Goal: Ask a question

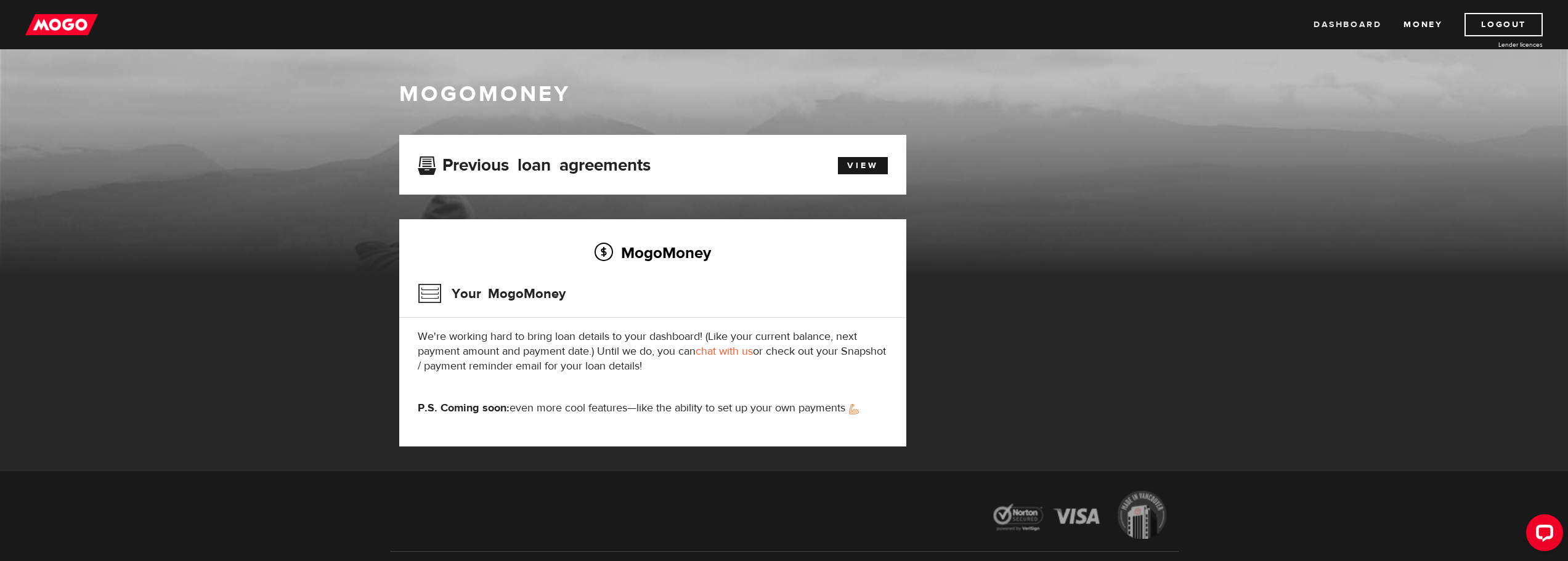
drag, startPoint x: 1327, startPoint y: 22, endPoint x: 1321, endPoint y: 25, distance: 6.7
click at [1327, 23] on link "Dashboard" at bounding box center [1347, 24] width 68 height 23
click at [1416, 27] on link "Money" at bounding box center [1422, 24] width 39 height 23
click at [1370, 21] on link "Dashboard" at bounding box center [1347, 24] width 68 height 23
click at [714, 353] on link "chat with us" at bounding box center [724, 351] width 57 height 14
